Goal: Find specific page/section: Find specific page/section

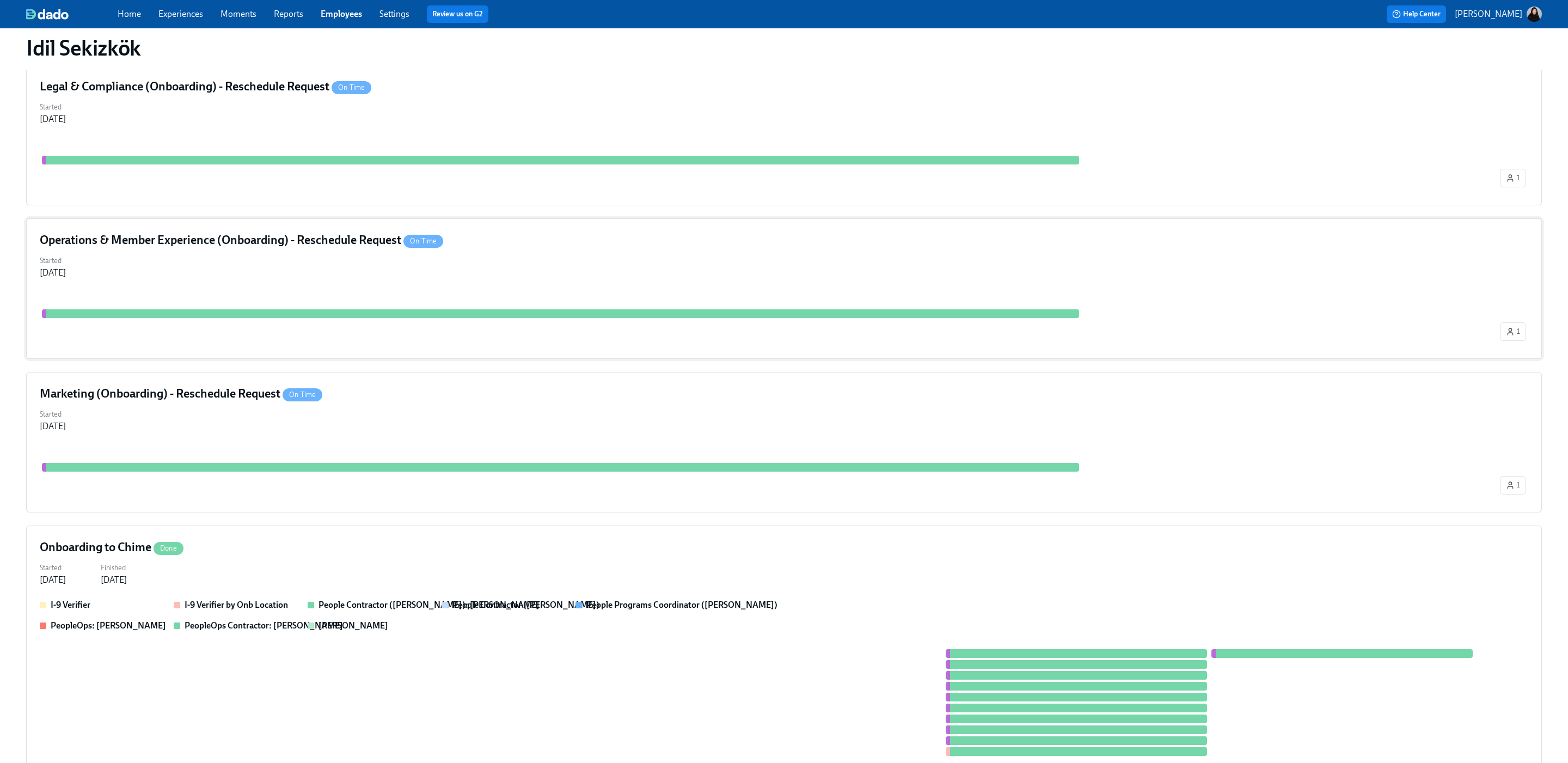
scroll to position [219, 0]
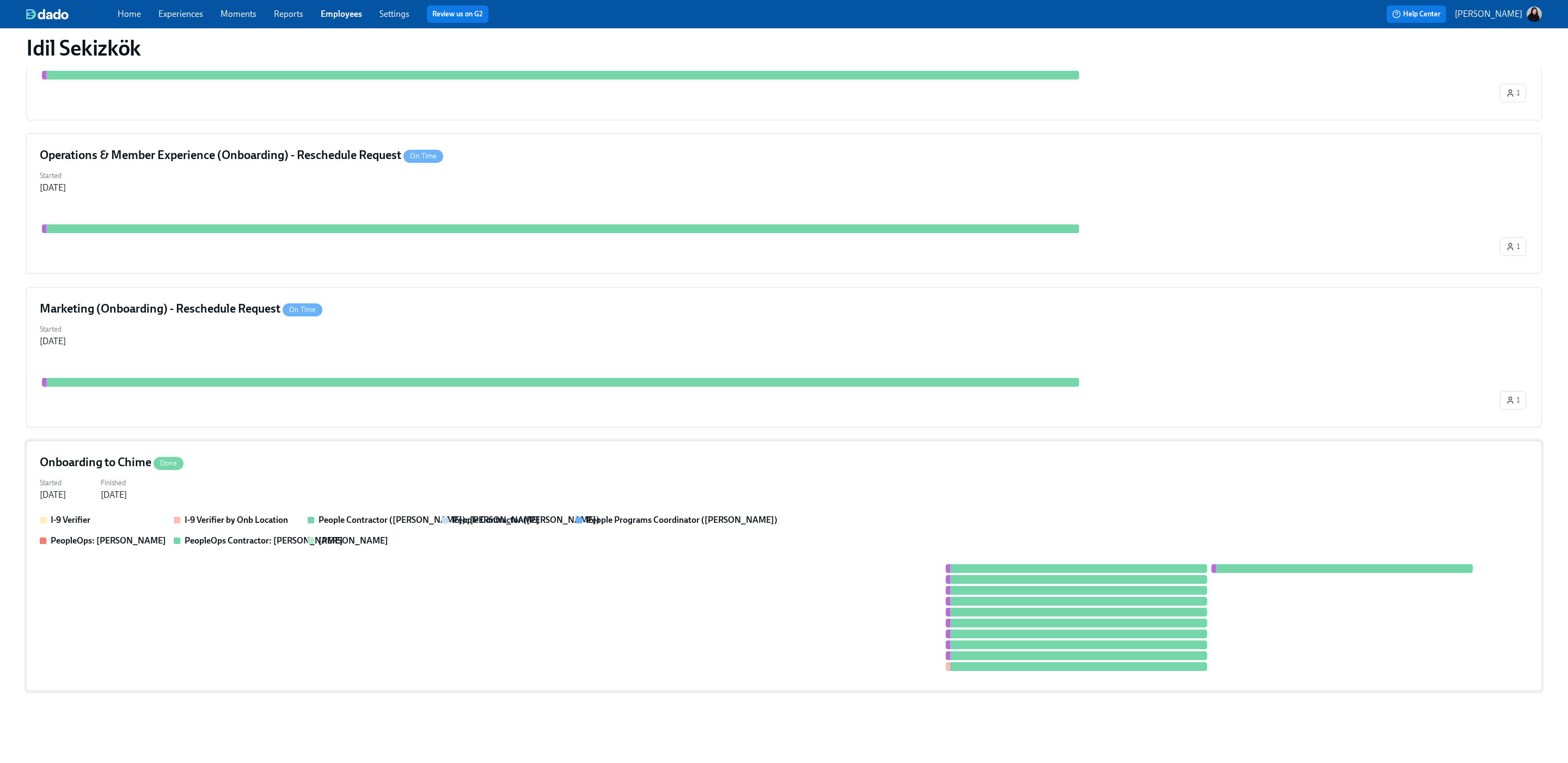
click at [422, 507] on div "Onboarding to Chime Done Started [DATE] Finished [DATE] I-9 Verifier I-9 Verifi…" at bounding box center [783, 566] width 1516 height 250
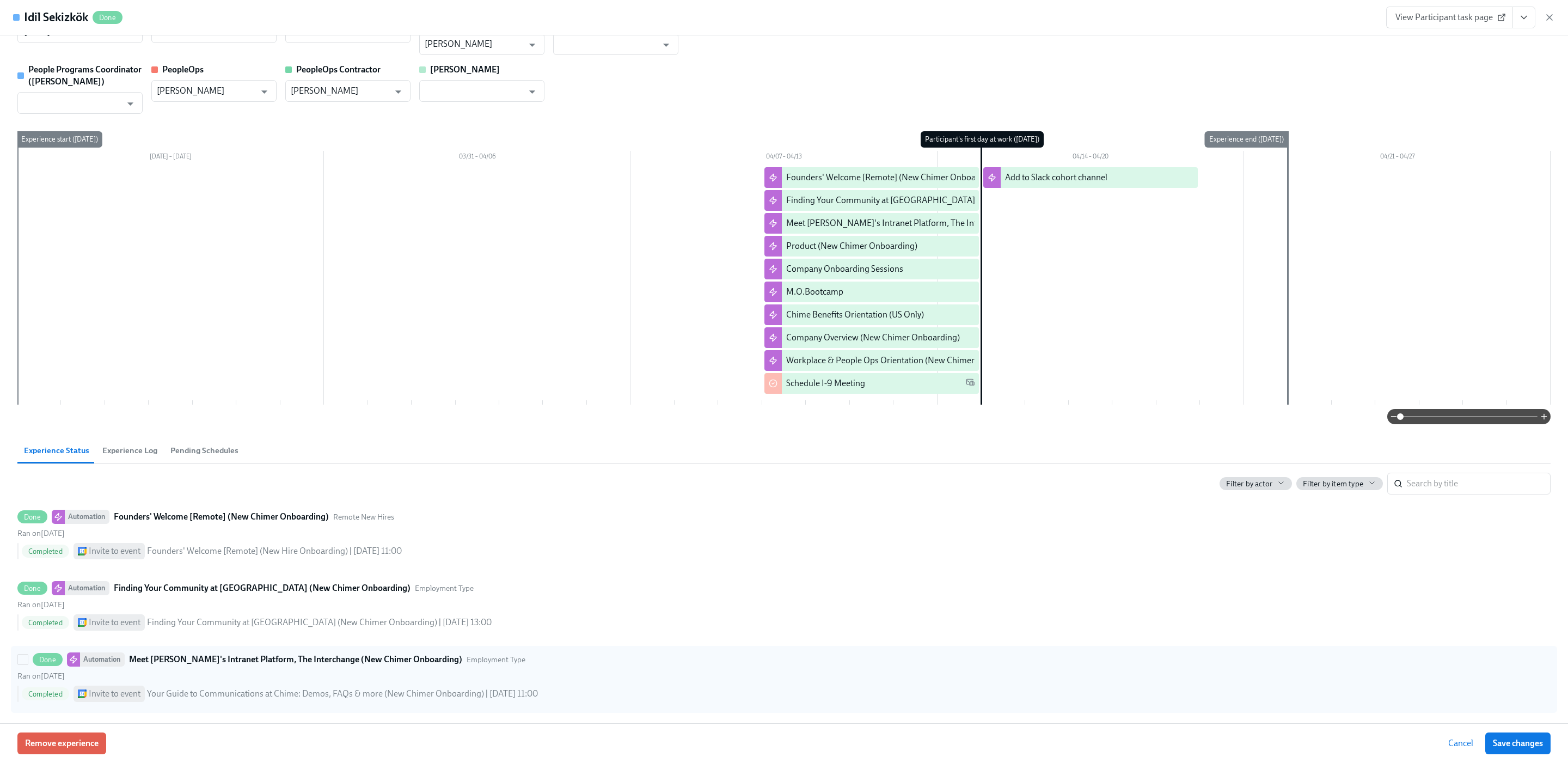
scroll to position [0, 0]
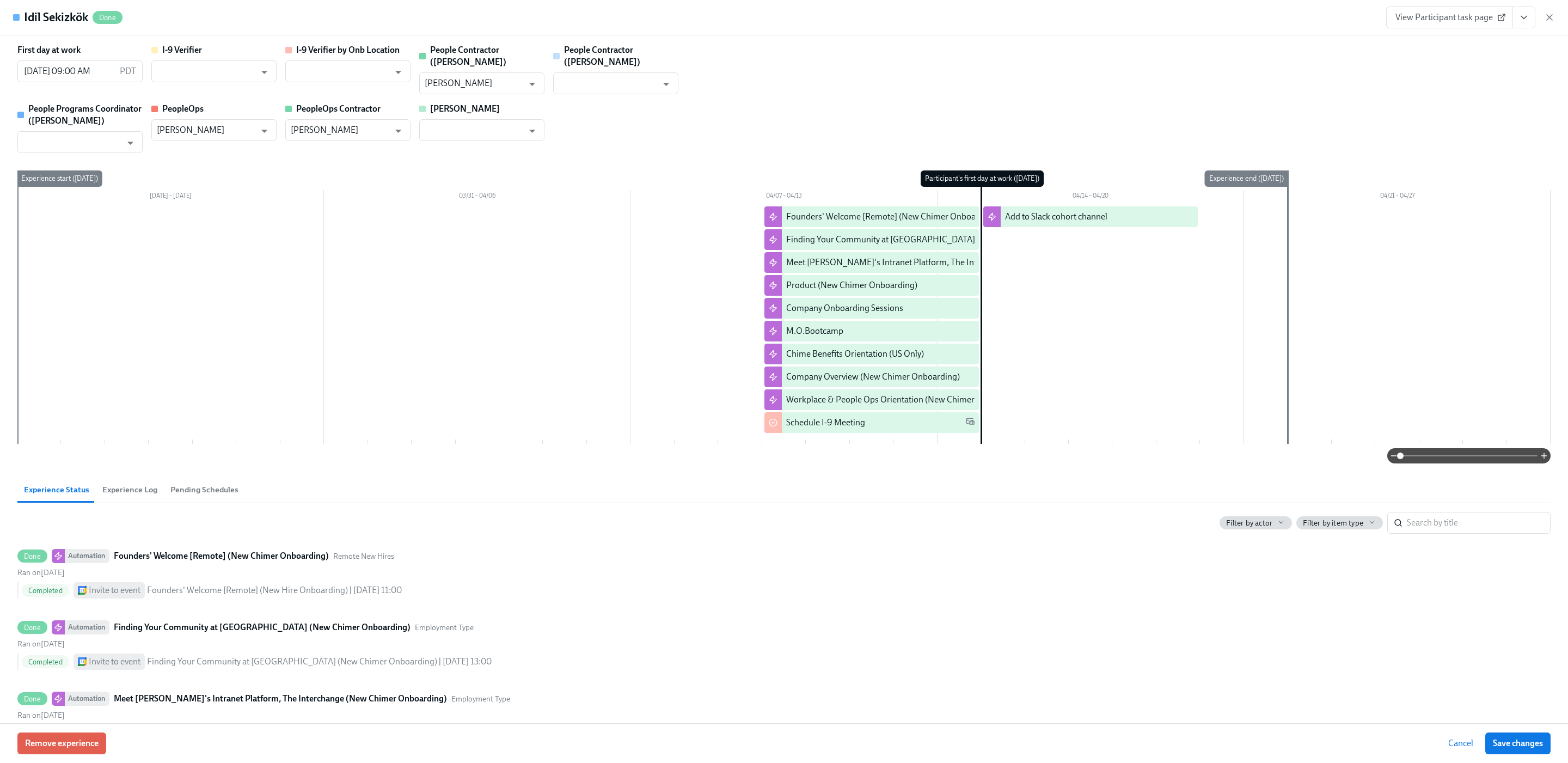
click at [1548, 18] on icon "button" at bounding box center [1550, 17] width 11 height 11
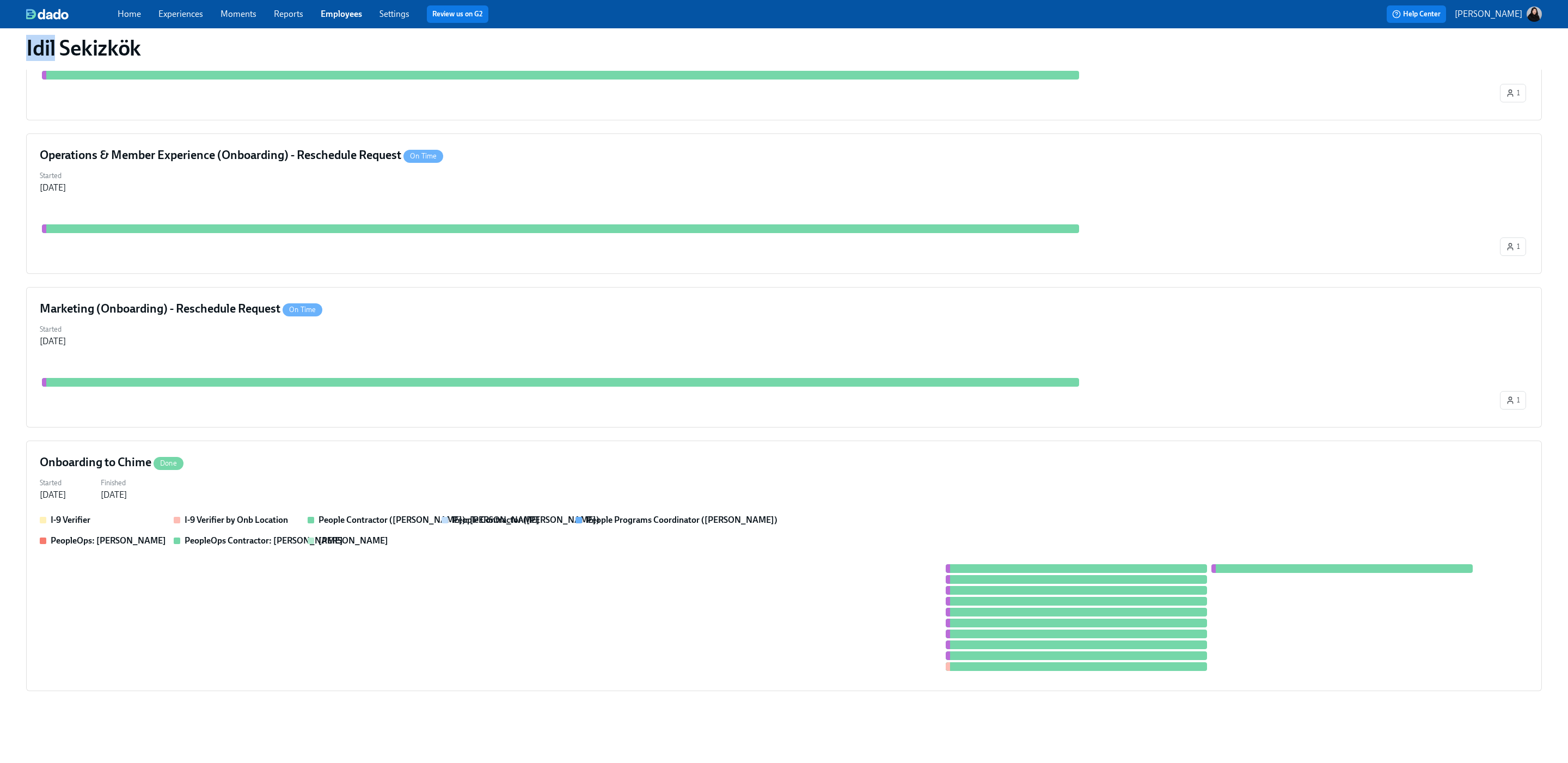
drag, startPoint x: 1549, startPoint y: 18, endPoint x: 1486, endPoint y: 21, distance: 63.1
click at [1549, 18] on div "Home Experiences Moments Reports Employees Settings Review us on G2 Help Center…" at bounding box center [784, 14] width 1568 height 28
click at [340, 11] on link "Employees" at bounding box center [341, 14] width 41 height 10
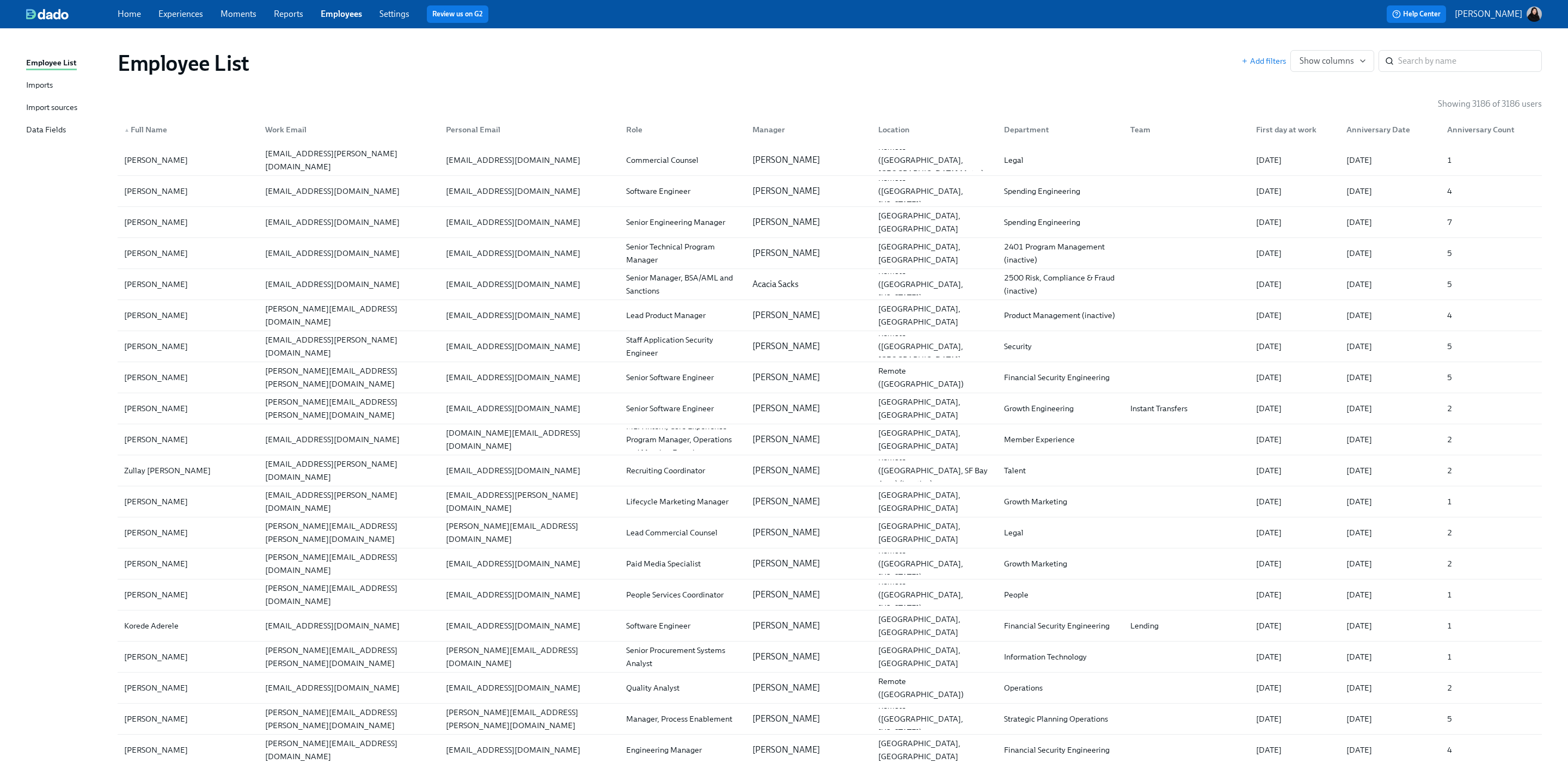
click at [339, 12] on link "Employees" at bounding box center [341, 14] width 41 height 10
click at [1411, 59] on input "search" at bounding box center [1470, 61] width 144 height 21
type input "[PERSON_NAME]"
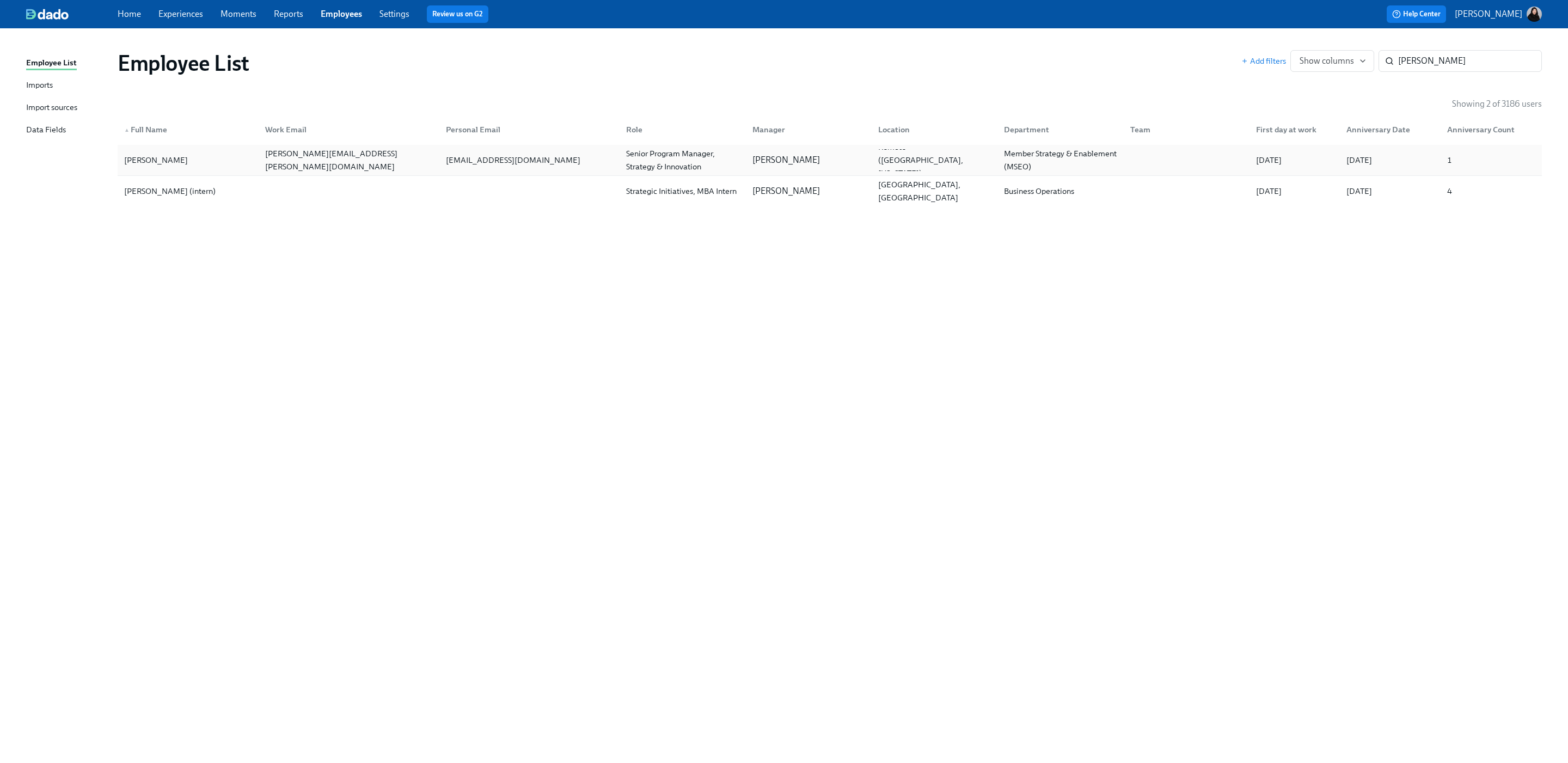
click at [598, 152] on div "[EMAIL_ADDRESS][DOMAIN_NAME]" at bounding box center [527, 160] width 180 height 21
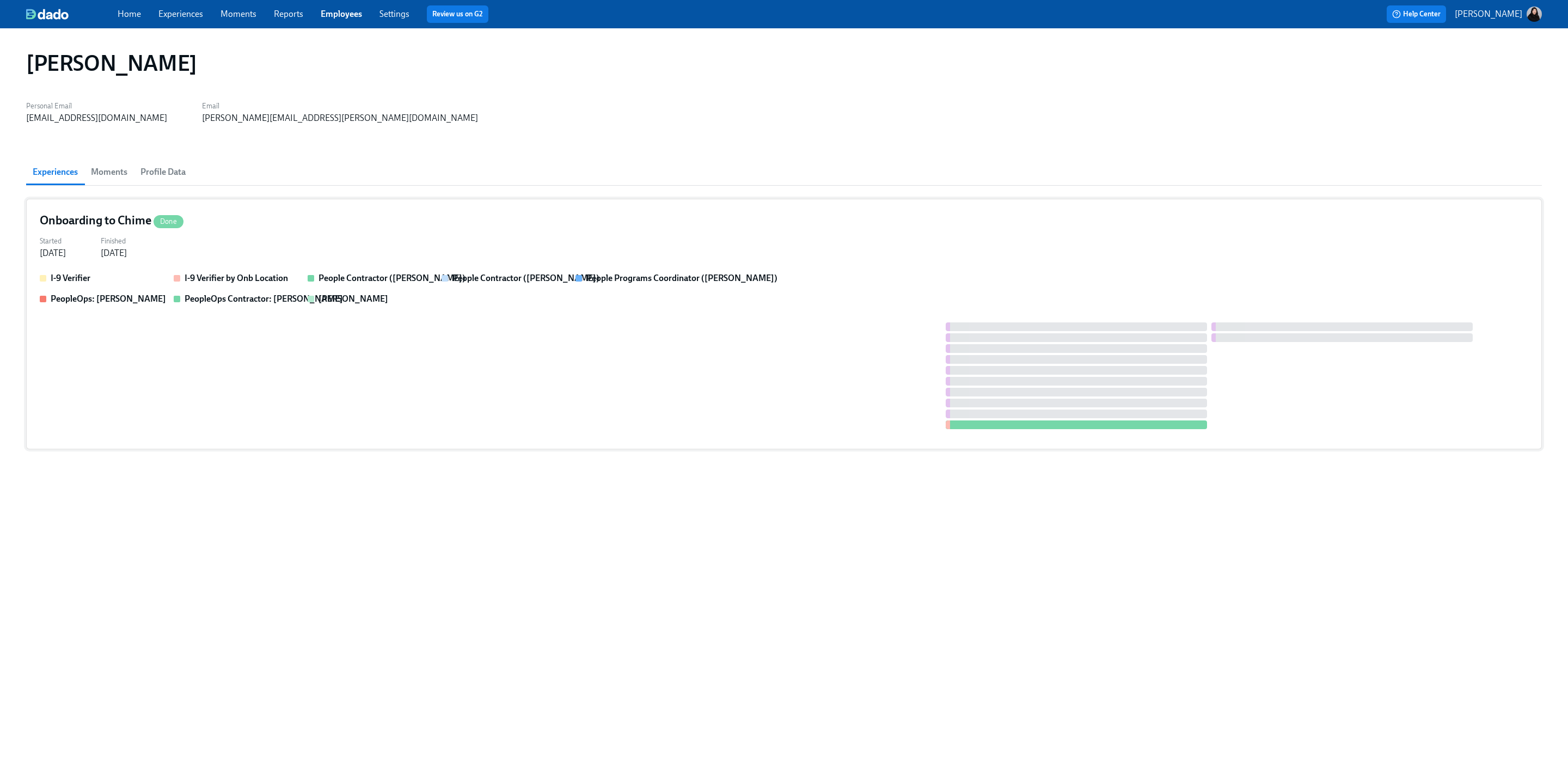
click at [233, 227] on div "Onboarding to Chime Done" at bounding box center [784, 221] width 1488 height 16
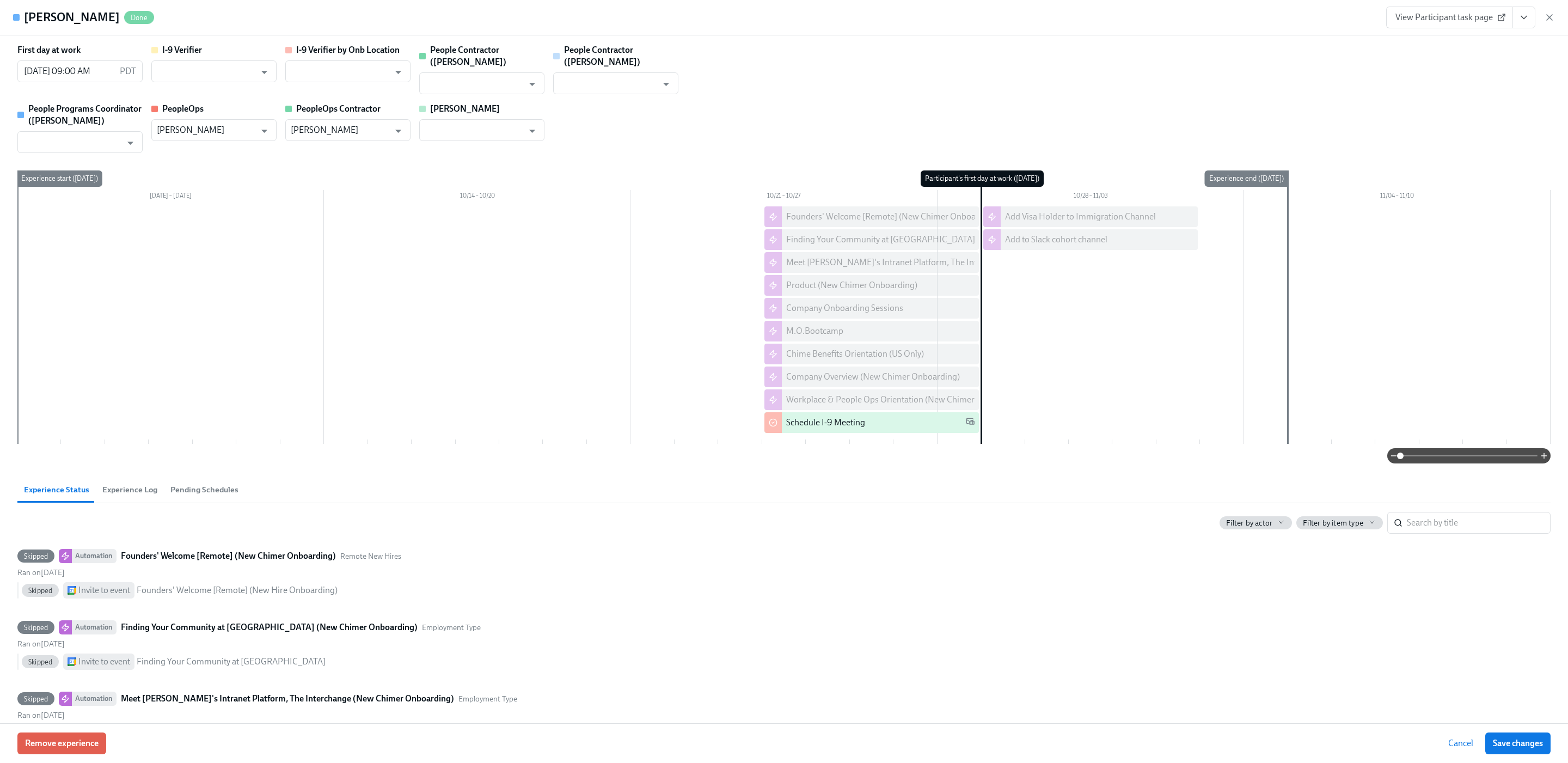
drag, startPoint x: 1551, startPoint y: 16, endPoint x: 1318, endPoint y: 56, distance: 236.4
click at [1550, 16] on icon "button" at bounding box center [1550, 17] width 11 height 11
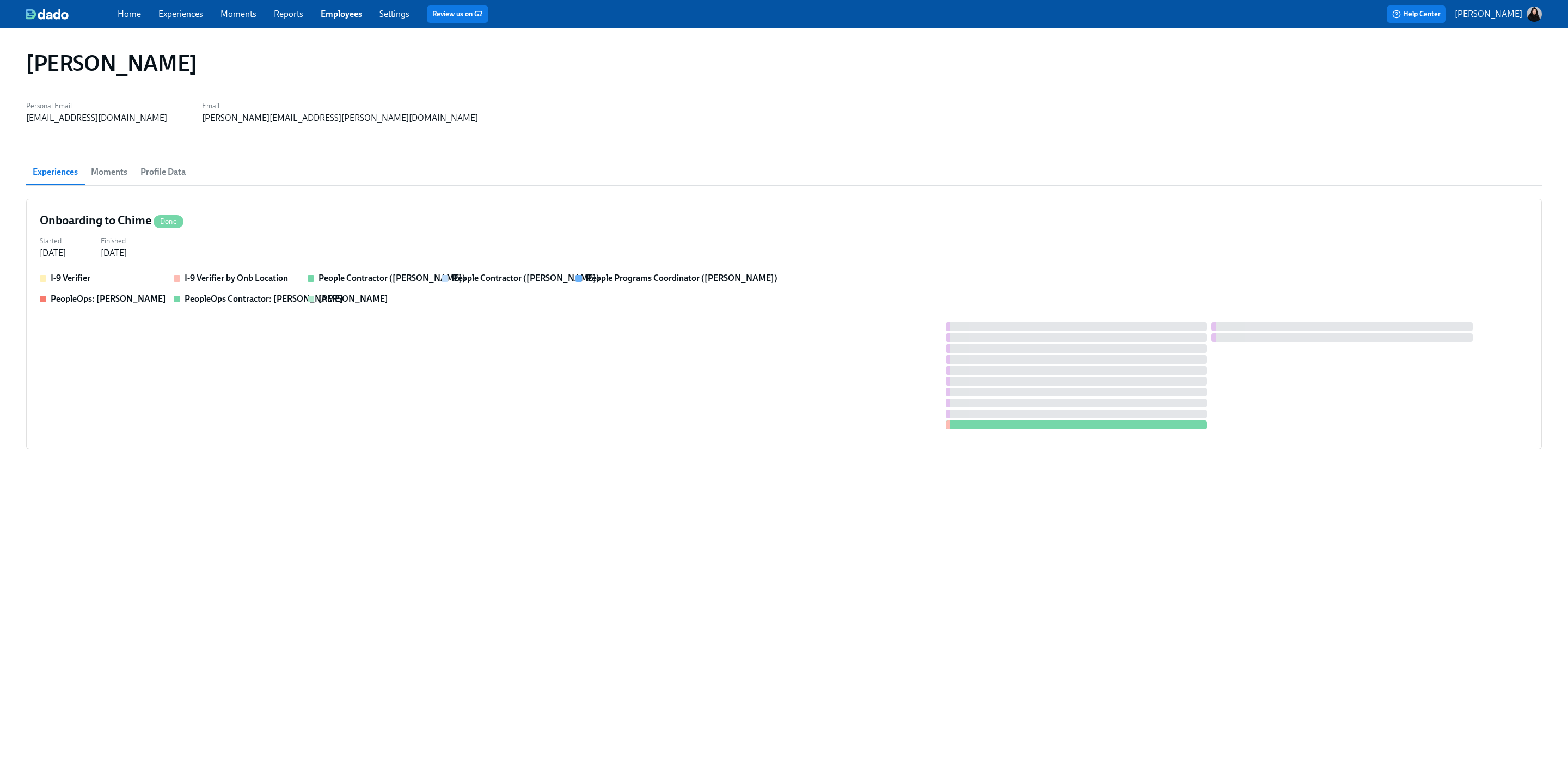
drag, startPoint x: 190, startPoint y: 3, endPoint x: 188, endPoint y: 11, distance: 8.2
click at [189, 7] on div "Home Experiences Moments Reports Employees Settings Review us on G2 Help Center…" at bounding box center [784, 14] width 1568 height 28
click at [188, 11] on link "Experiences" at bounding box center [181, 14] width 44 height 10
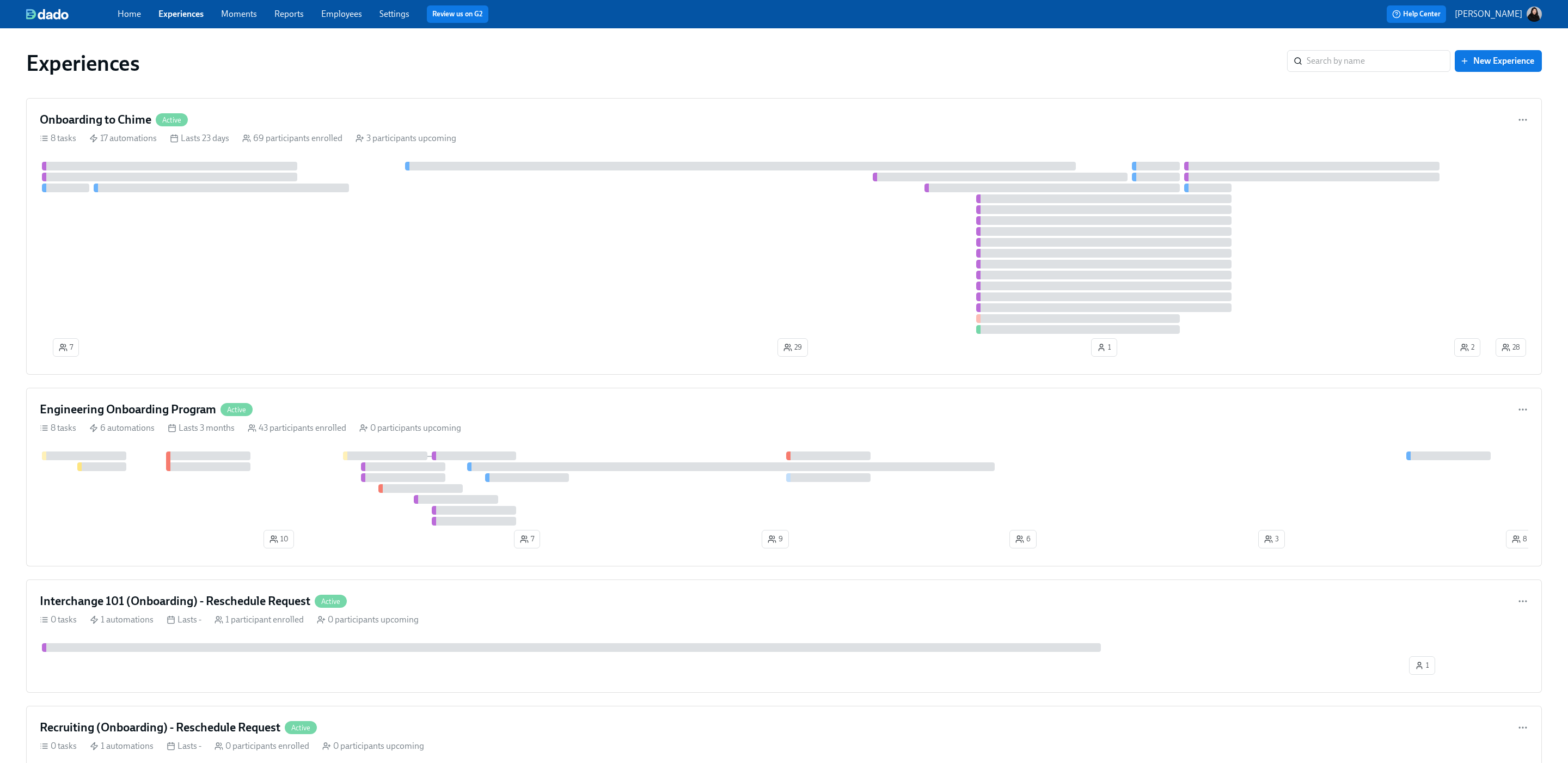
click at [331, 13] on link "Employees" at bounding box center [341, 14] width 41 height 10
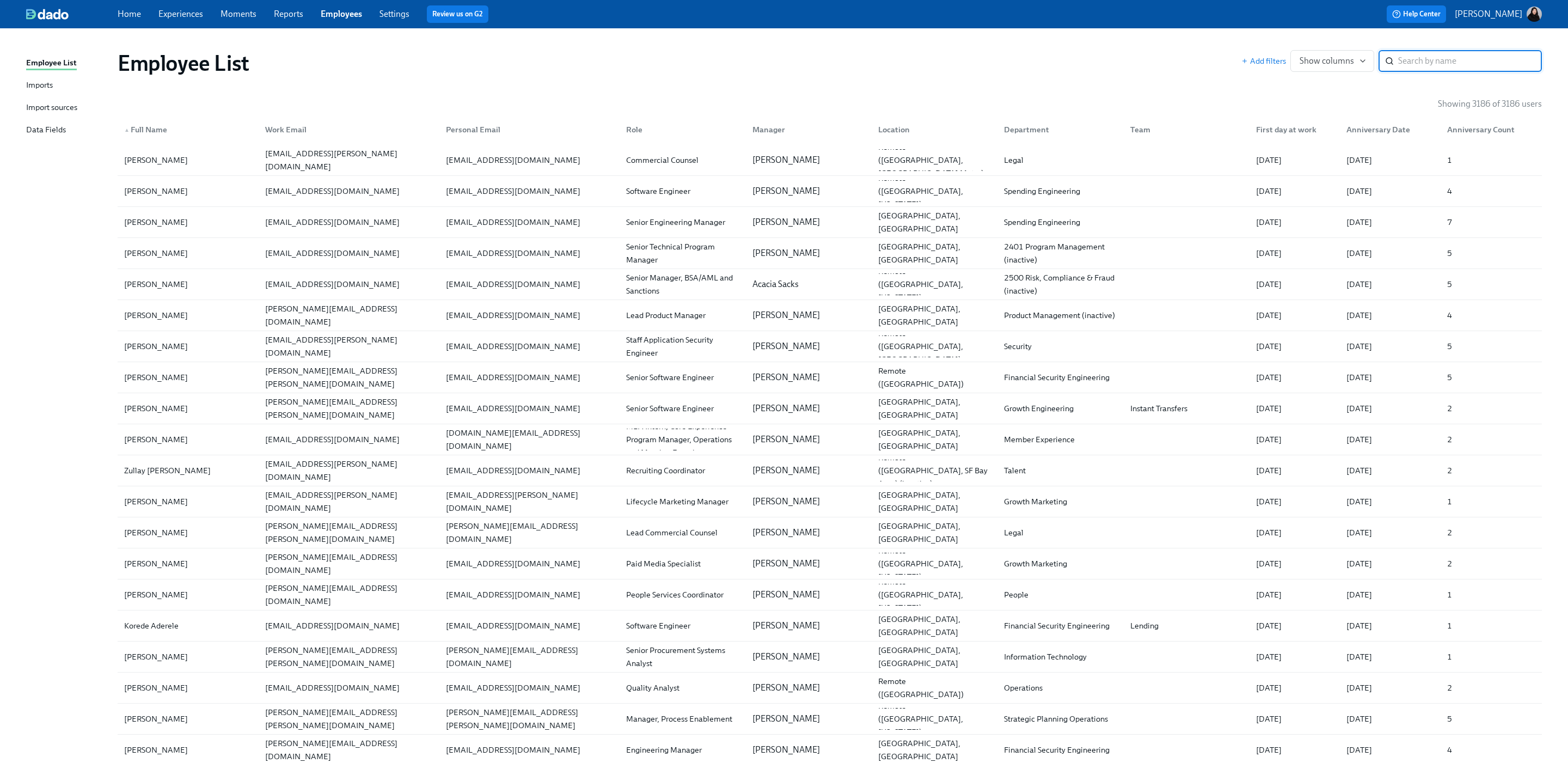
click at [1451, 70] on input "search" at bounding box center [1470, 61] width 144 height 21
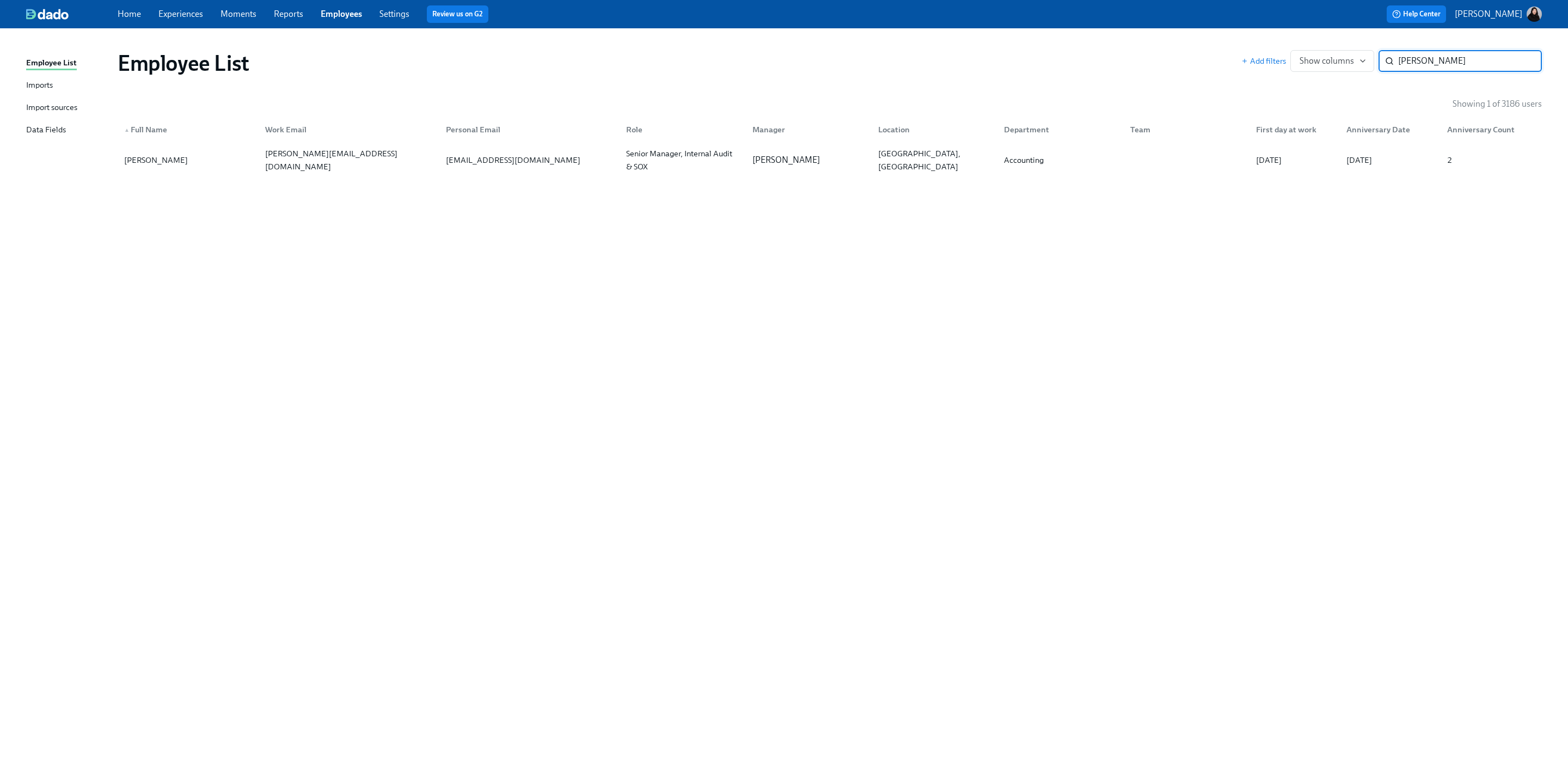
type input "[PERSON_NAME]"
click at [785, 161] on p "[PERSON_NAME]" at bounding box center [785, 160] width 67 height 12
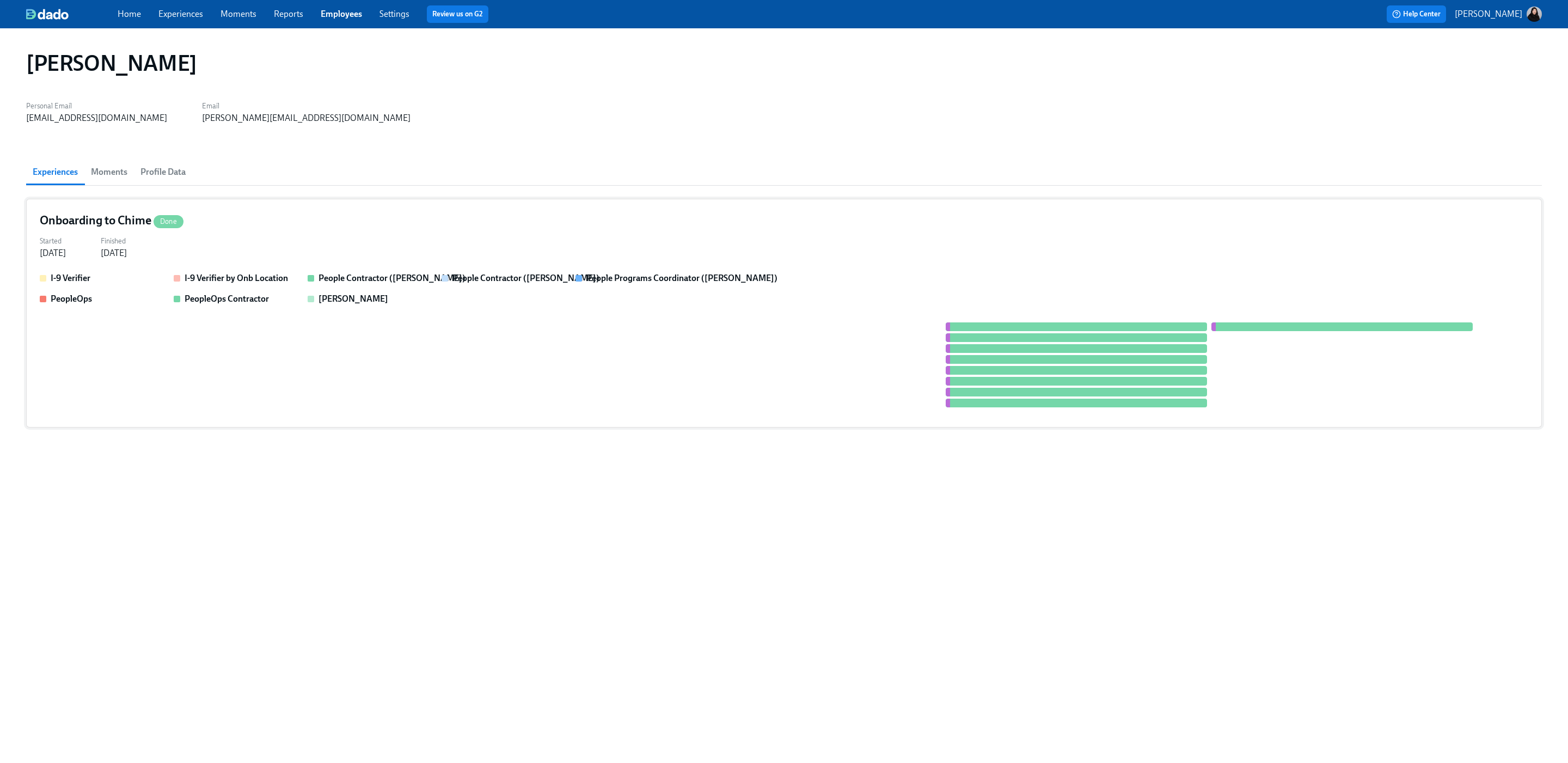
click at [338, 312] on div "I-9 Verifier I-9 Verifier by Onb Location People Contractor ([PERSON_NAME]) Peo…" at bounding box center [784, 343] width 1488 height 142
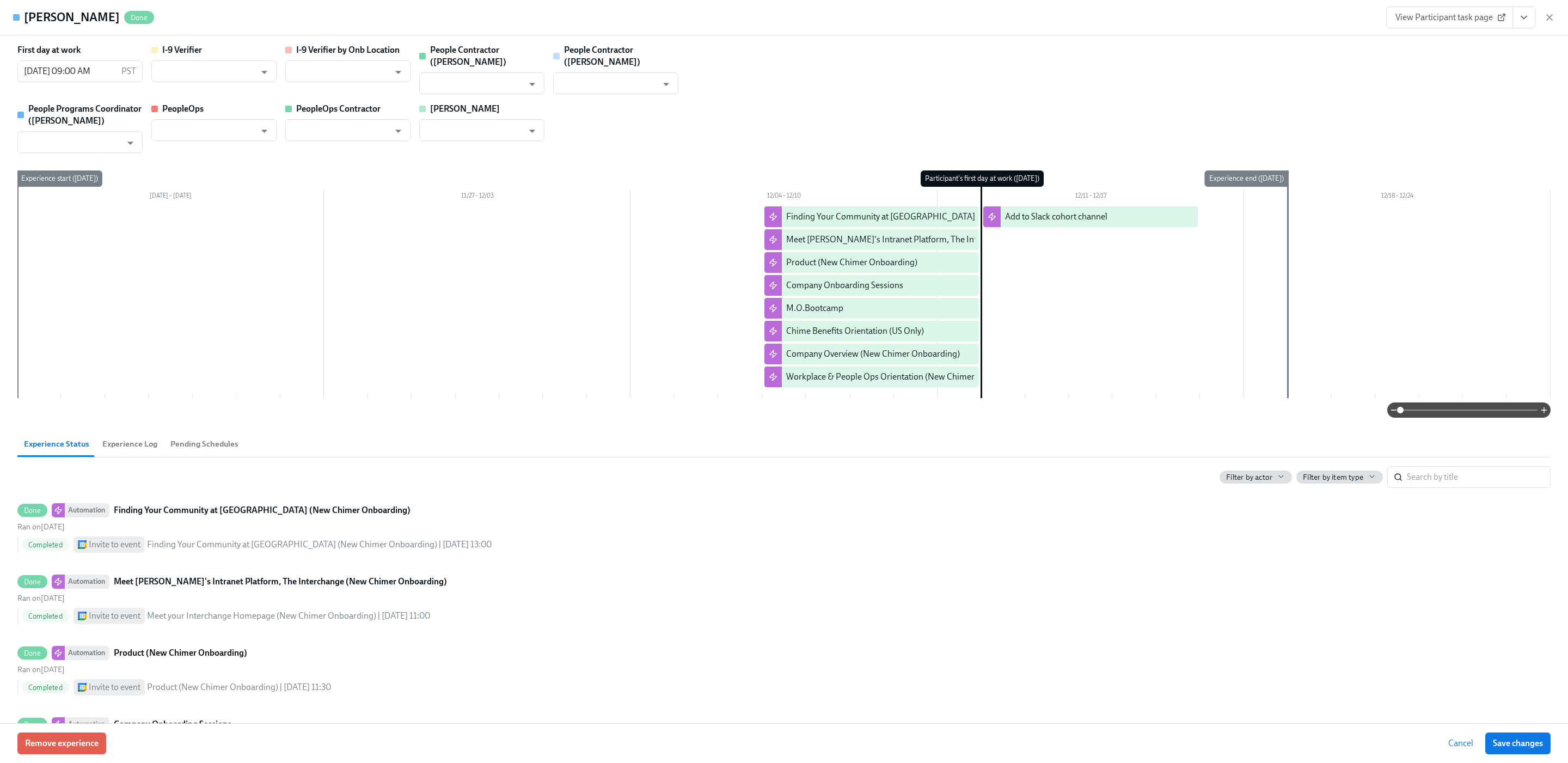
click at [206, 438] on span "Pending Schedules" at bounding box center [204, 444] width 68 height 13
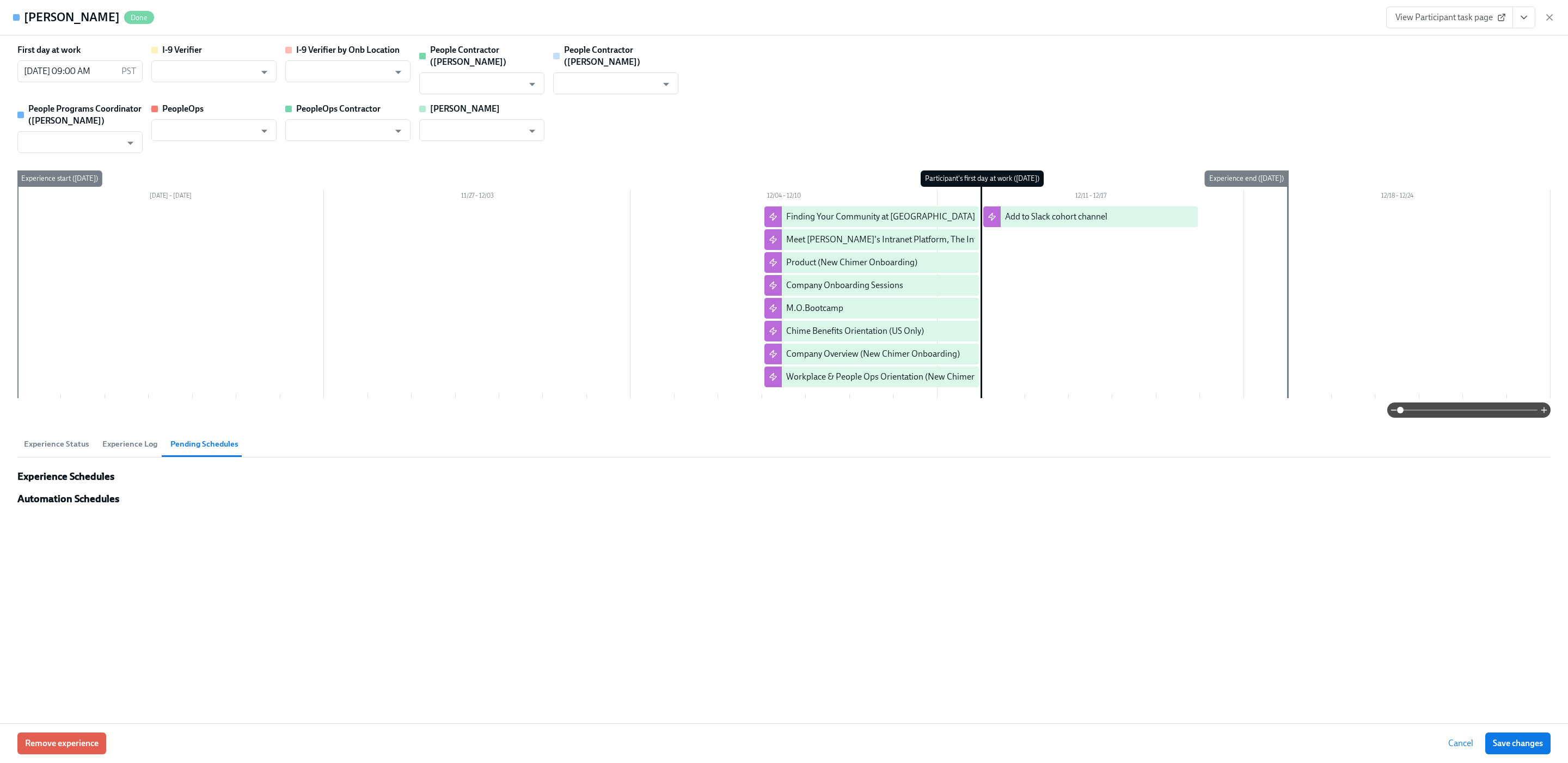
click at [1547, 13] on icon "button" at bounding box center [1550, 17] width 11 height 11
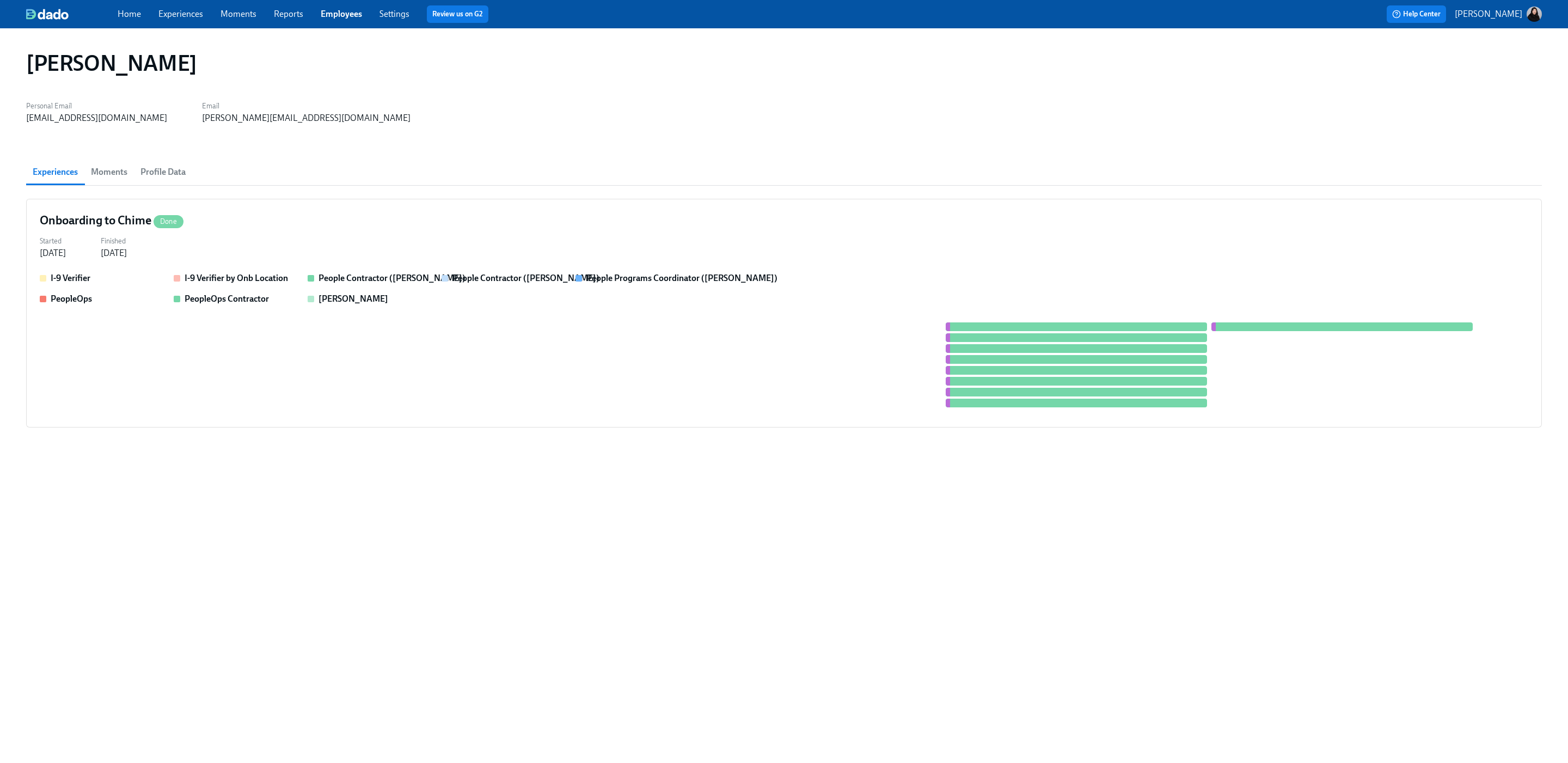
drag, startPoint x: 349, startPoint y: 16, endPoint x: 356, endPoint y: 21, distance: 8.6
click at [349, 16] on link "Employees" at bounding box center [341, 14] width 41 height 10
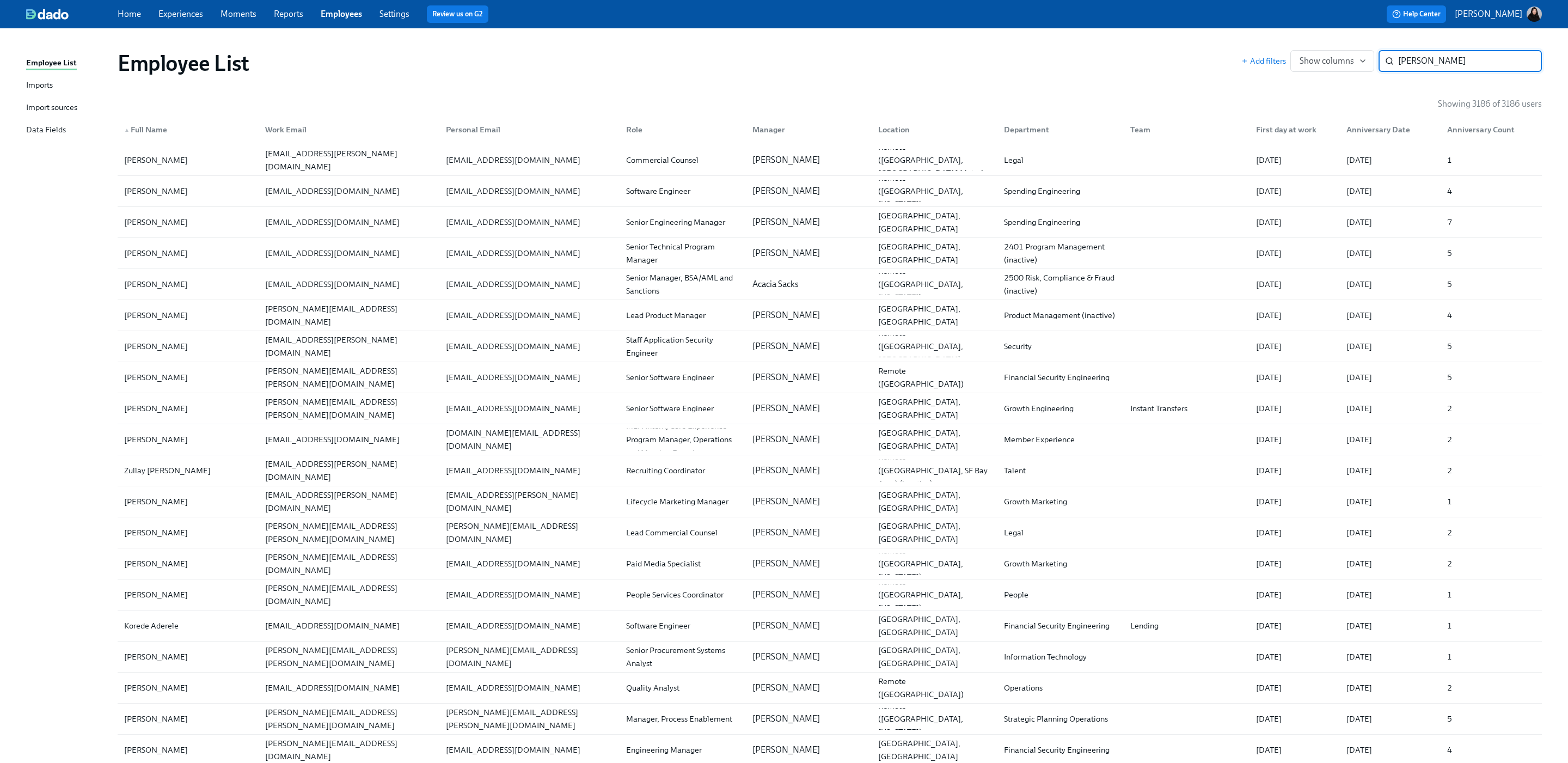
type input "[PERSON_NAME]"
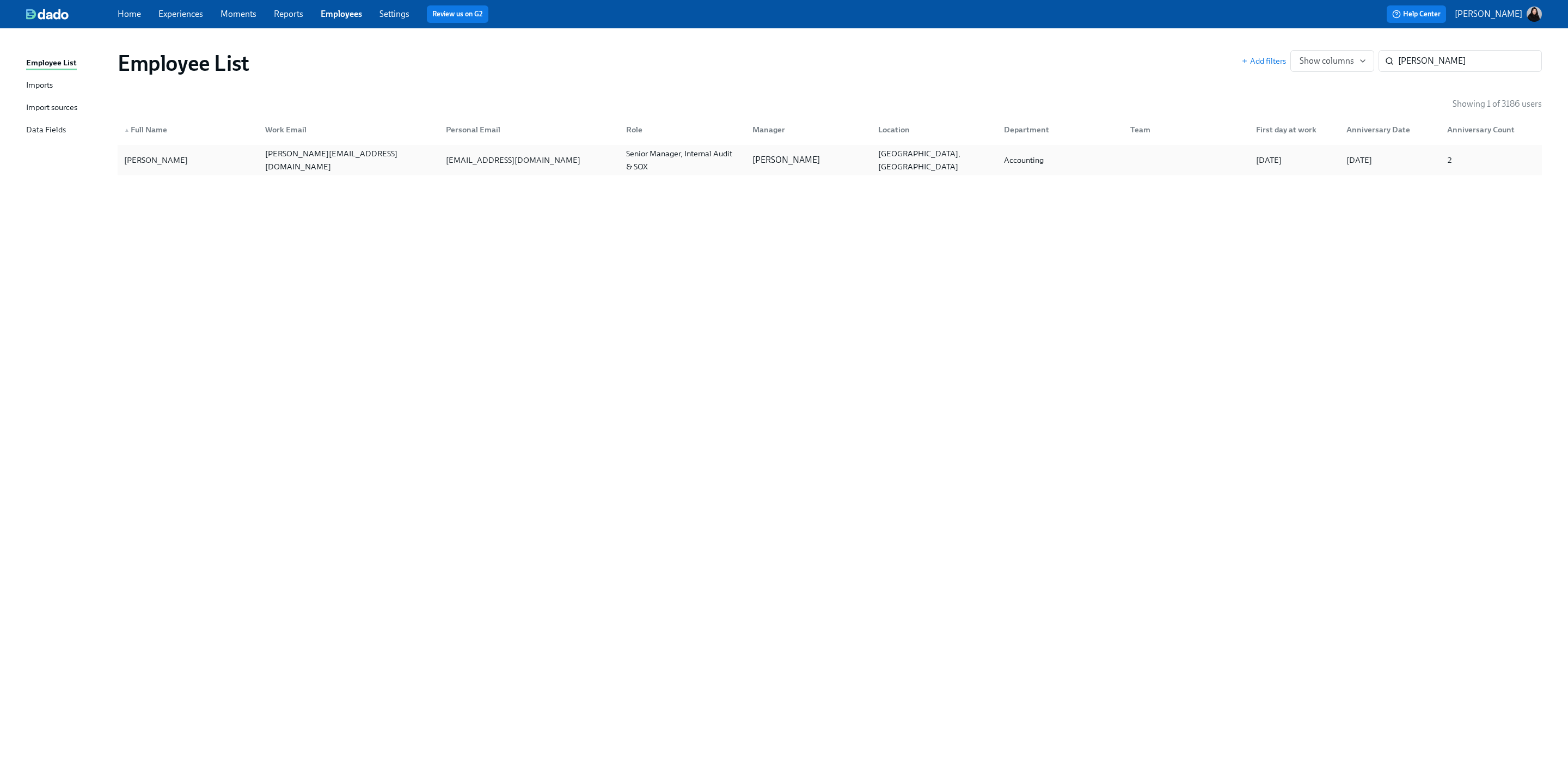
click at [288, 161] on div "[PERSON_NAME][EMAIL_ADDRESS][DOMAIN_NAME]" at bounding box center [348, 160] width 176 height 26
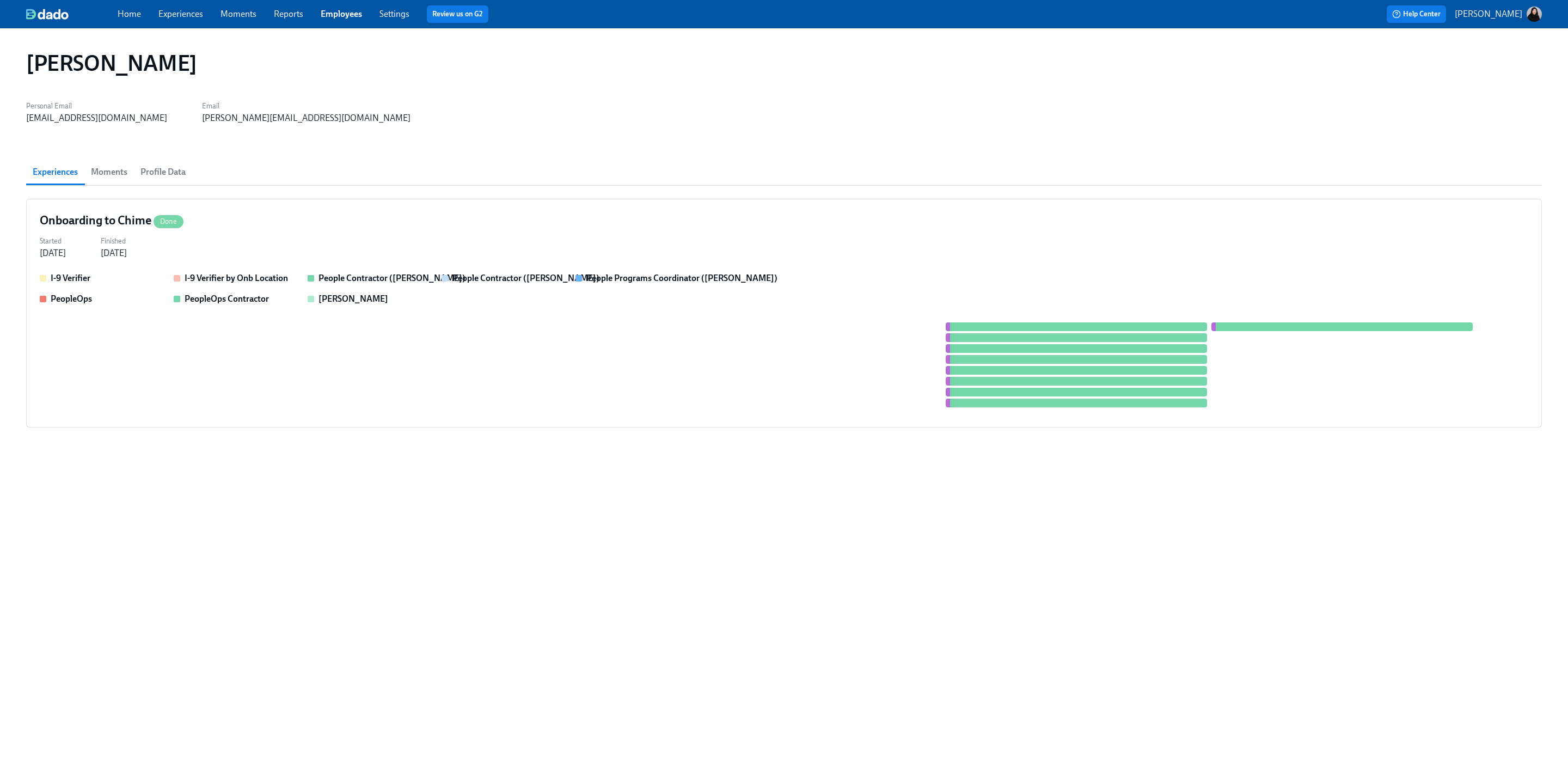
drag, startPoint x: 165, startPoint y: 166, endPoint x: 300, endPoint y: 198, distance: 138.7
click at [165, 167] on span "Profile Data" at bounding box center [162, 172] width 45 height 16
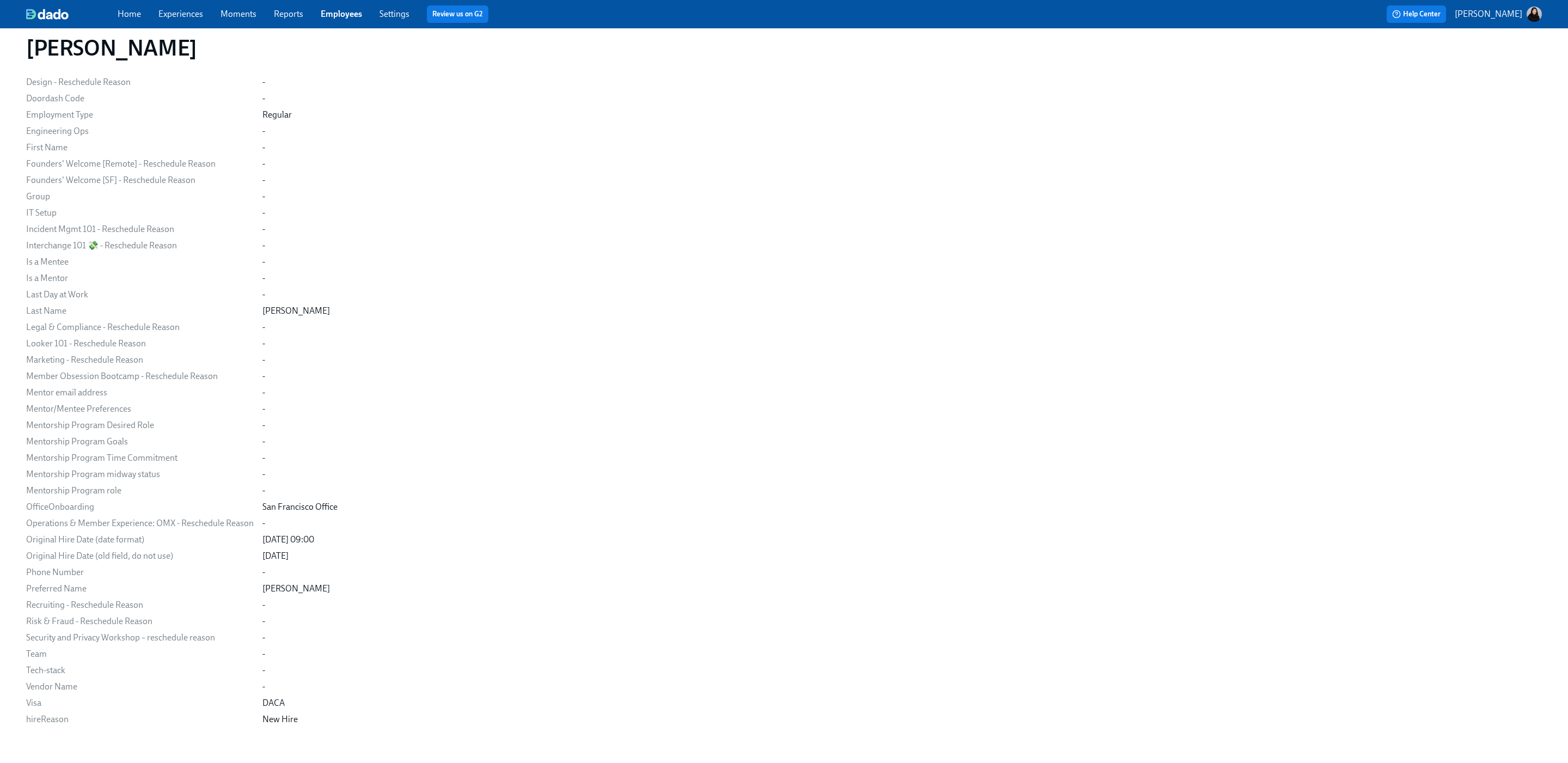
scroll to position [391, 0]
